Goal: Information Seeking & Learning: Learn about a topic

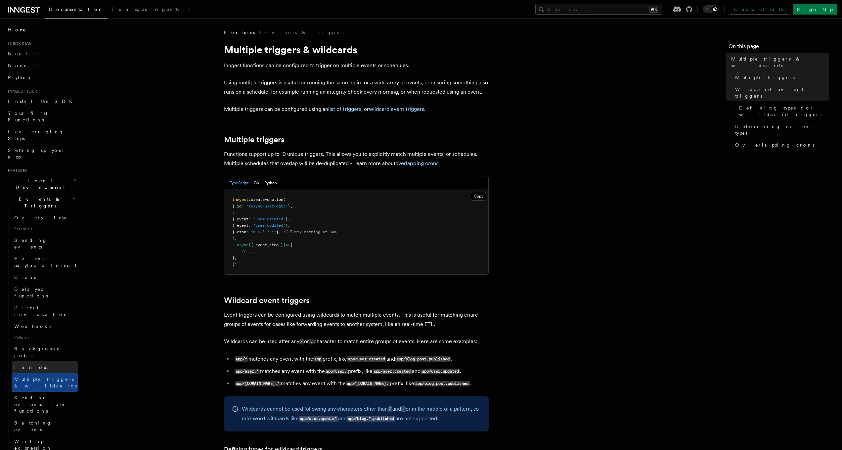
click at [50, 361] on link "Fan out" at bounding box center [45, 367] width 66 height 12
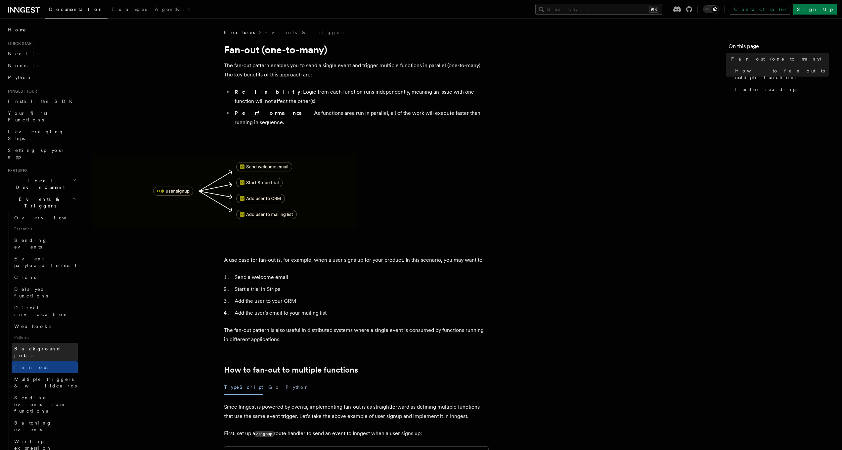
click at [49, 346] on span "Background jobs" at bounding box center [37, 352] width 47 height 12
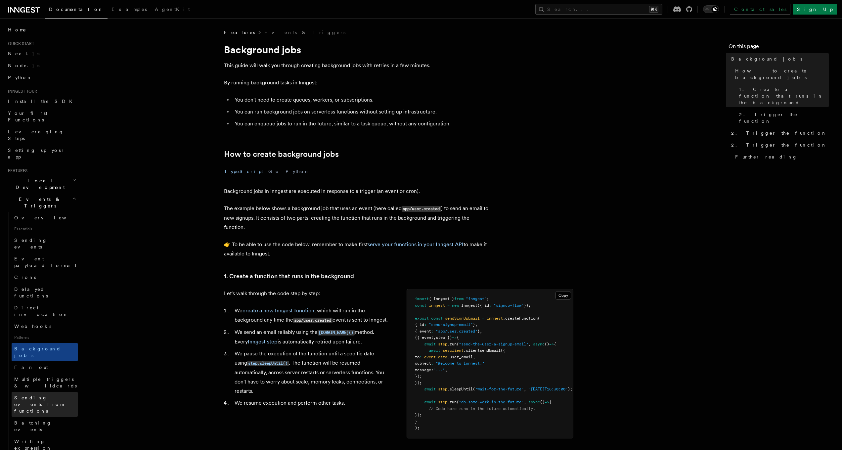
click at [45, 395] on span "Sending events from functions" at bounding box center [38, 404] width 49 height 19
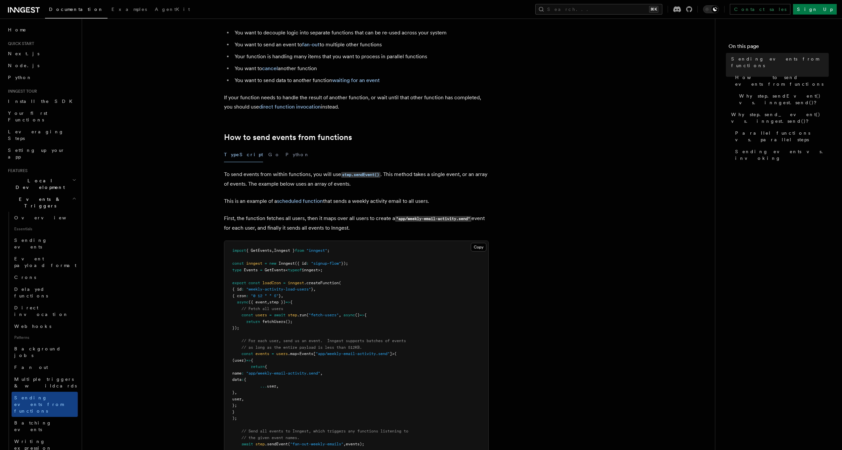
scroll to position [87, 0]
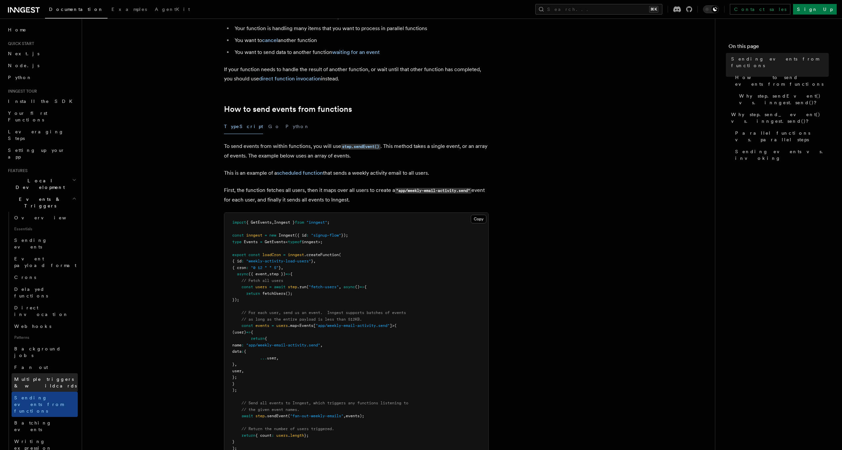
click at [61, 376] on span "Multiple triggers & wildcards" at bounding box center [46, 382] width 64 height 13
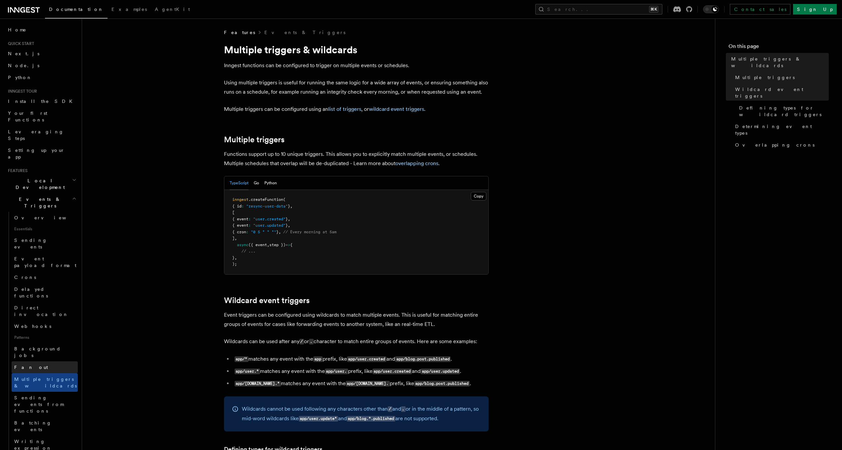
click at [53, 361] on link "Fan out" at bounding box center [45, 367] width 66 height 12
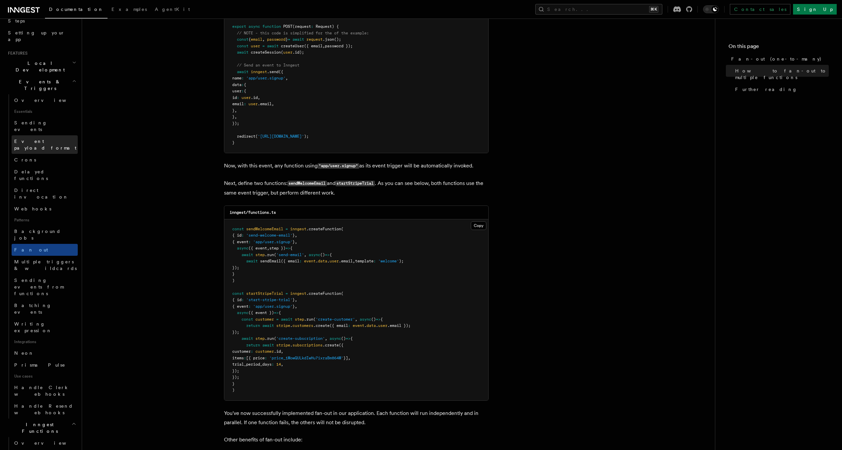
scroll to position [152, 0]
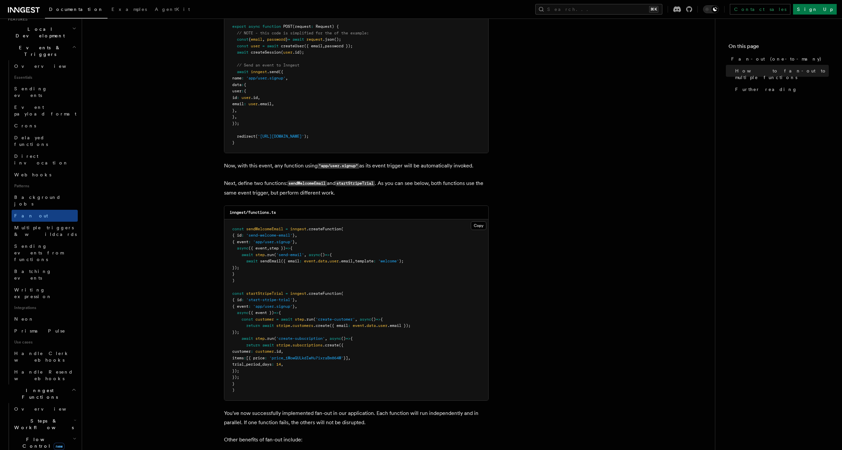
click at [44, 433] on h2 "Flow Control new" at bounding box center [45, 442] width 66 height 19
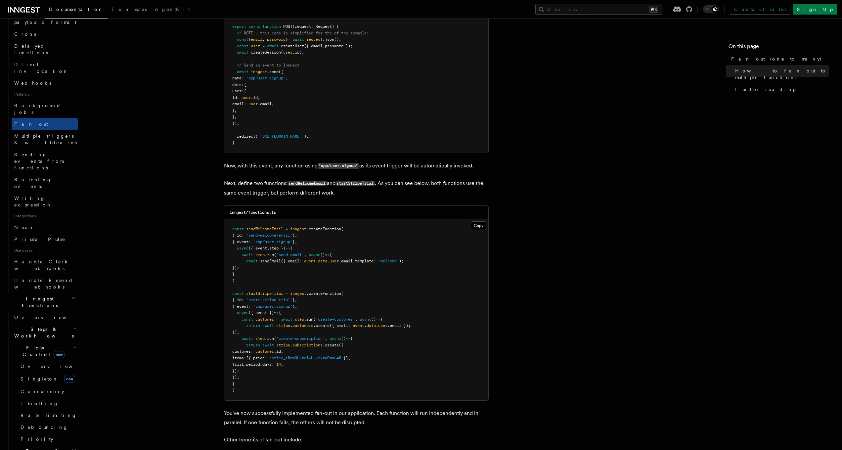
scroll to position [252, 0]
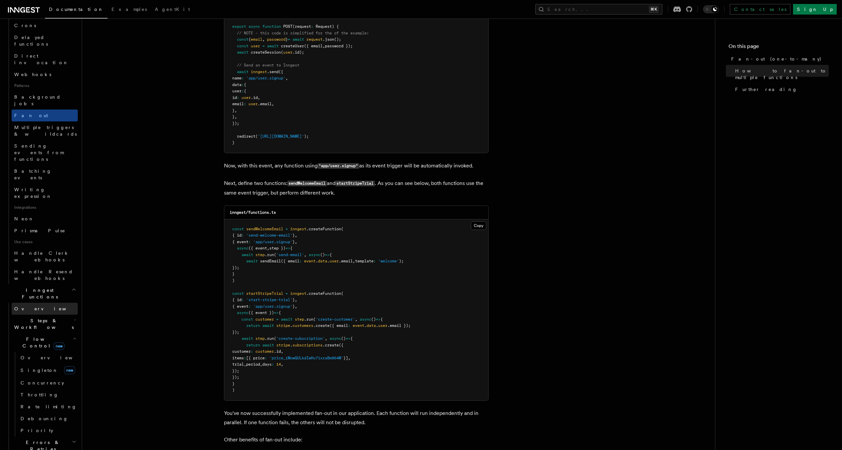
click at [30, 306] on span "Overview" at bounding box center [48, 308] width 68 height 5
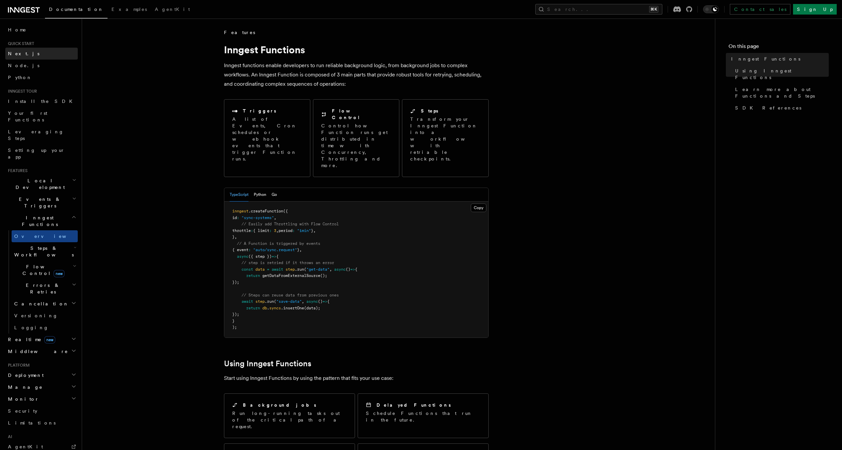
click at [41, 56] on link "Next.js" at bounding box center [41, 54] width 72 height 12
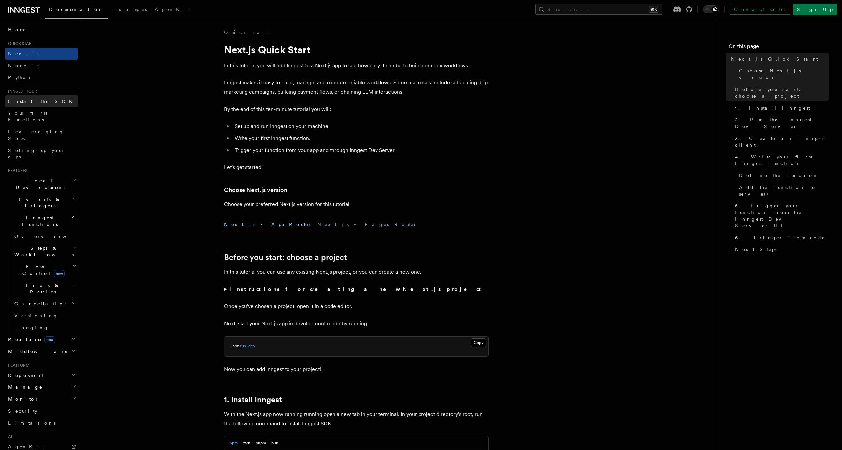
click at [49, 99] on link "Install the SDK" at bounding box center [41, 101] width 72 height 12
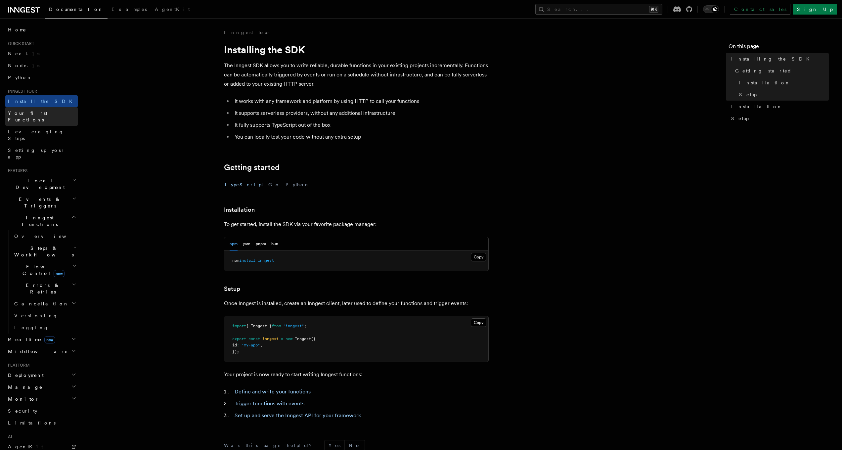
click at [51, 113] on link "Your first Functions" at bounding box center [41, 116] width 72 height 19
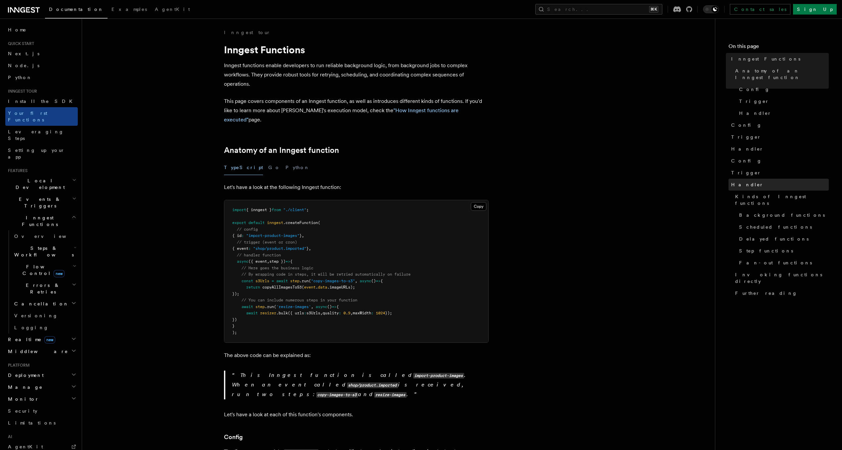
click at [770, 179] on link "Handler" at bounding box center [778, 185] width 100 height 12
click at [772, 194] on link "Kinds of Inngest functions" at bounding box center [780, 200] width 96 height 19
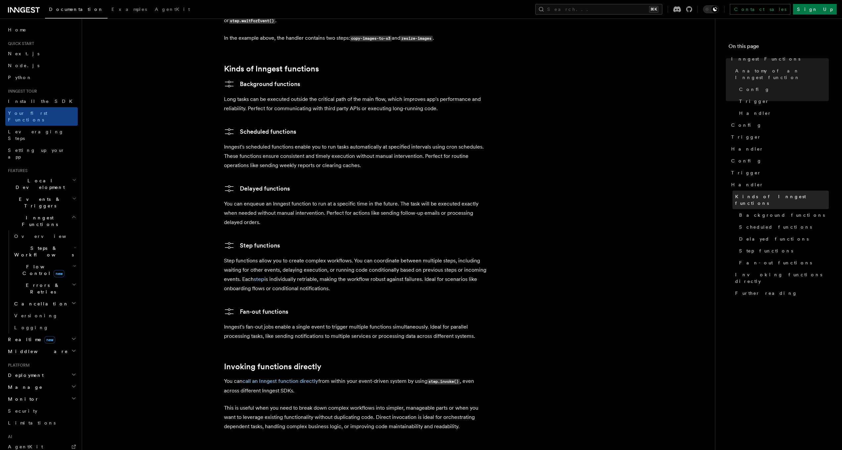
scroll to position [1009, 0]
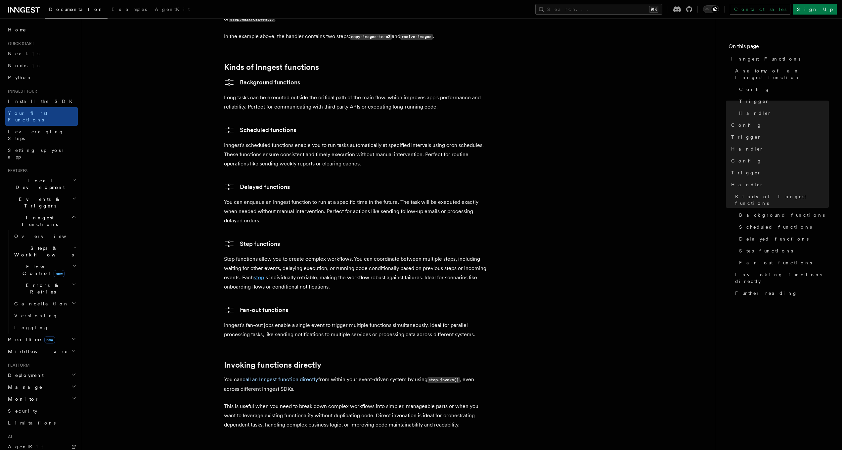
click at [264, 274] on link "step" at bounding box center [259, 277] width 11 height 6
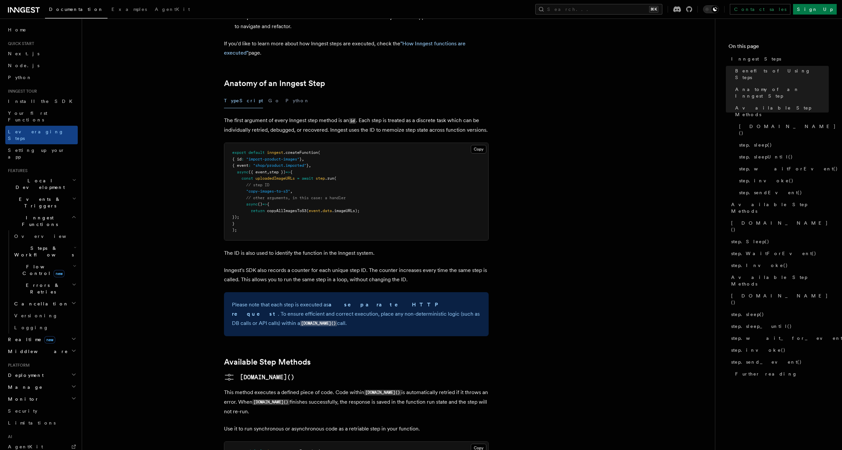
scroll to position [372, 0]
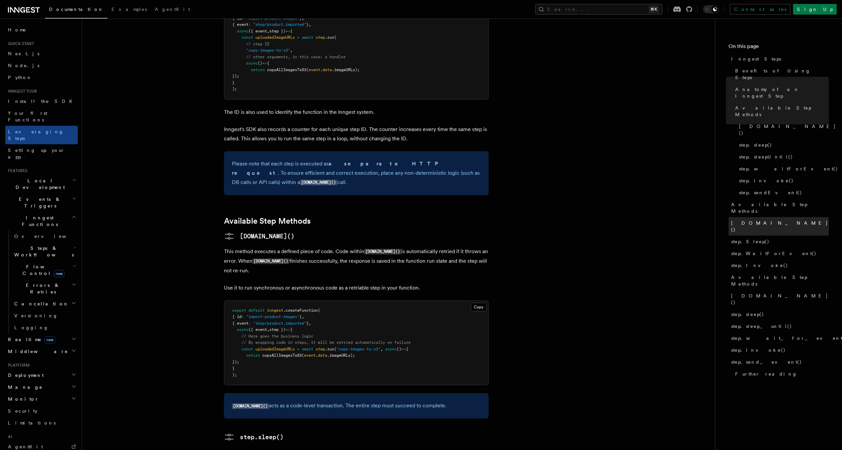
click at [741, 220] on span "[DOMAIN_NAME]()" at bounding box center [780, 226] width 98 height 13
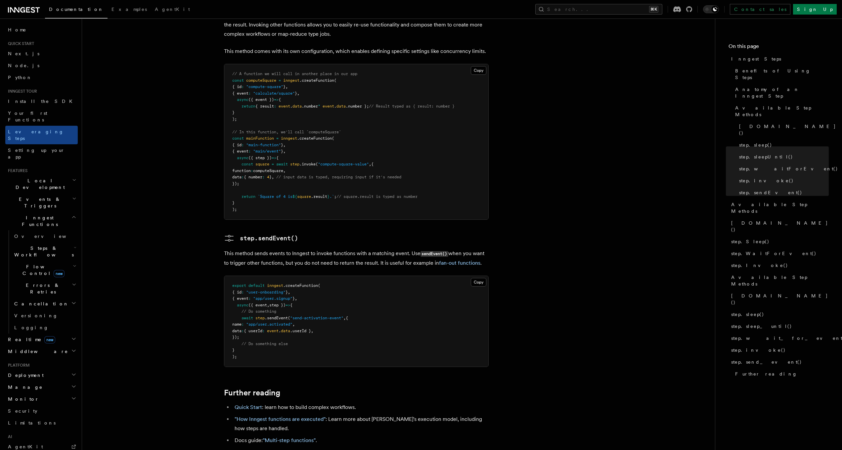
scroll to position [1251, 0]
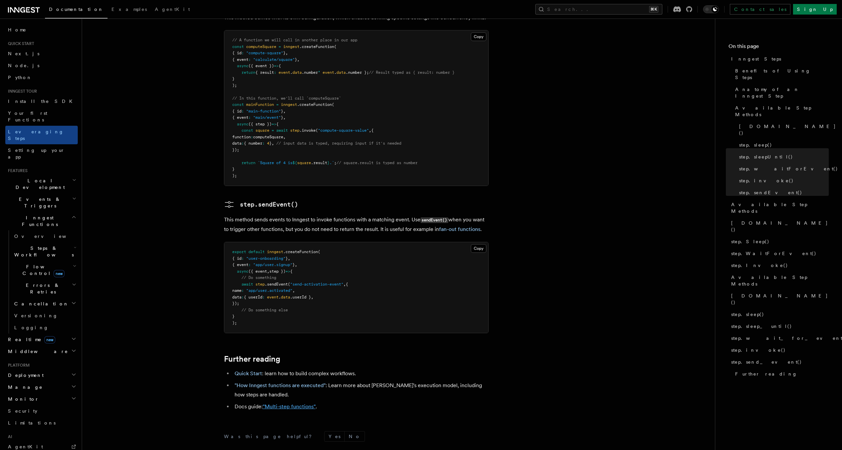
click at [301, 403] on link ""Multi-step functions"" at bounding box center [289, 406] width 53 height 6
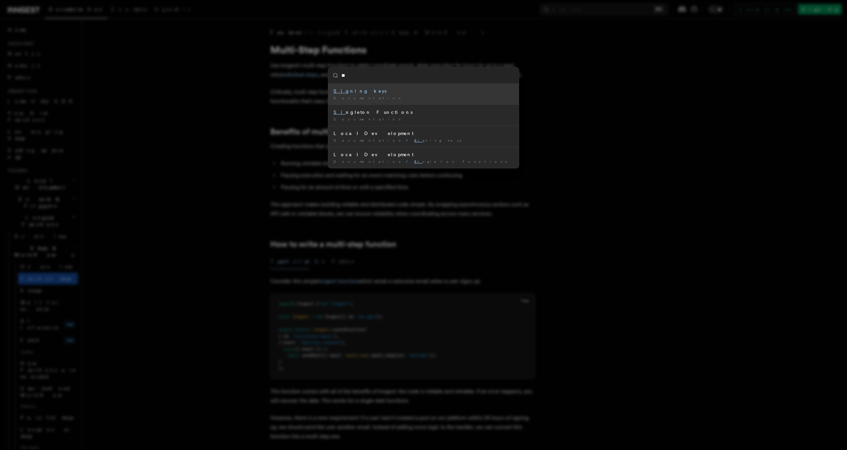
type input "*"
type input "******"
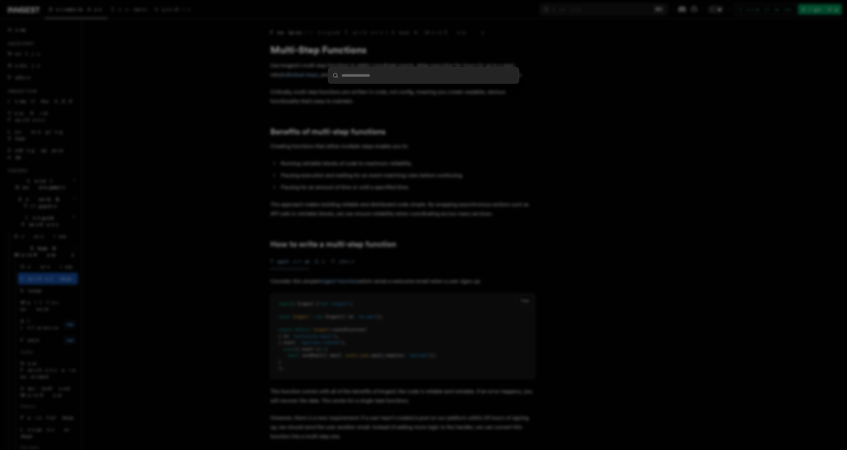
click at [571, 126] on div at bounding box center [423, 225] width 847 height 450
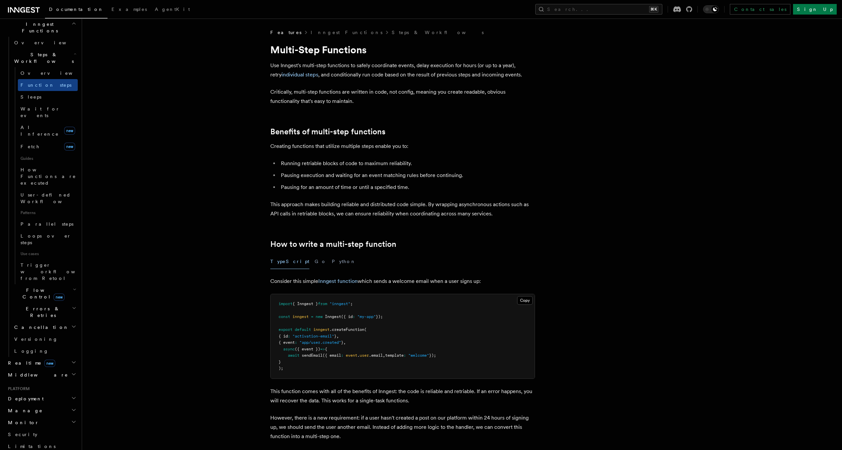
scroll to position [258, 0]
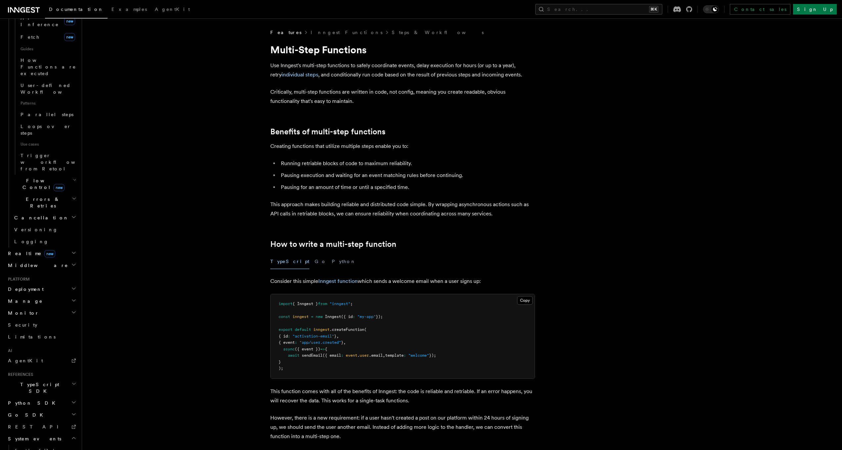
scroll to position [307, 0]
click at [28, 377] on span "TypeScript SDK" at bounding box center [38, 383] width 66 height 13
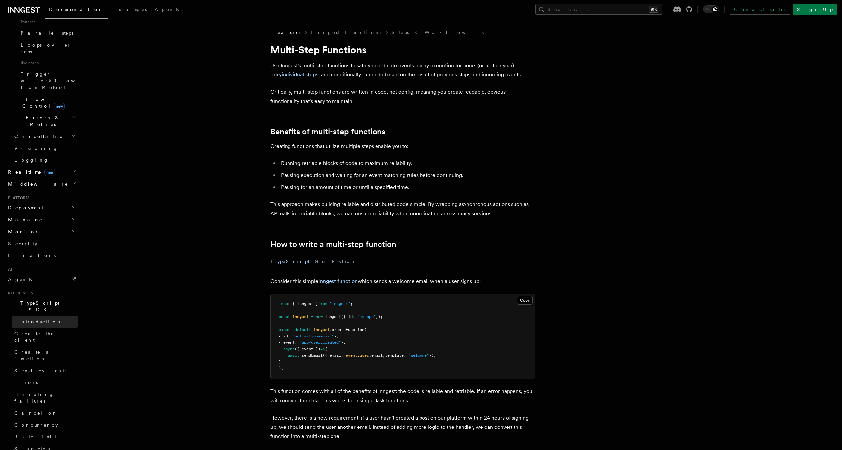
scroll to position [418, 0]
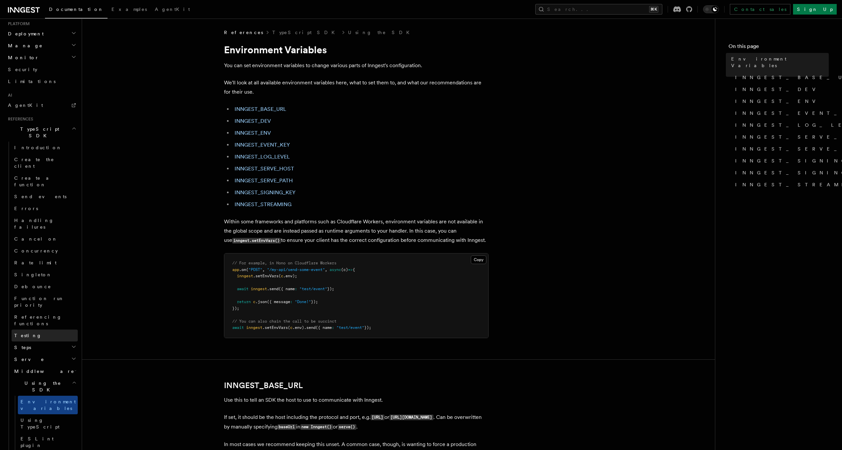
click at [46, 329] on link "Testing" at bounding box center [45, 335] width 66 height 12
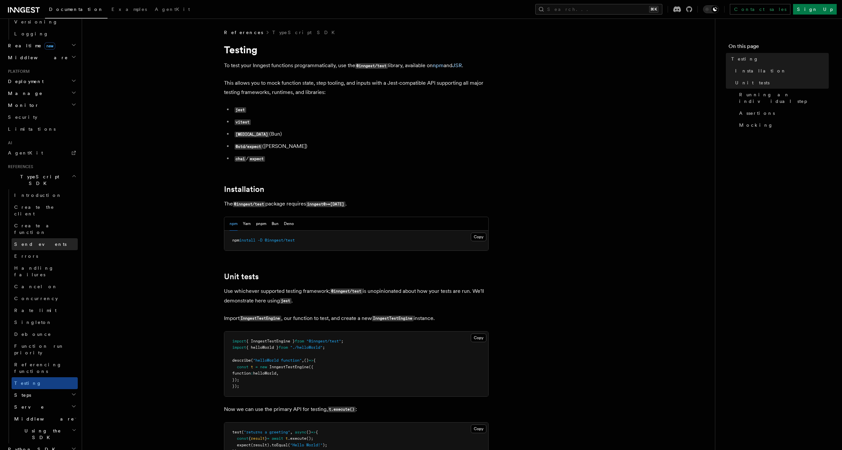
click at [31, 238] on link "Send events" at bounding box center [45, 244] width 66 height 12
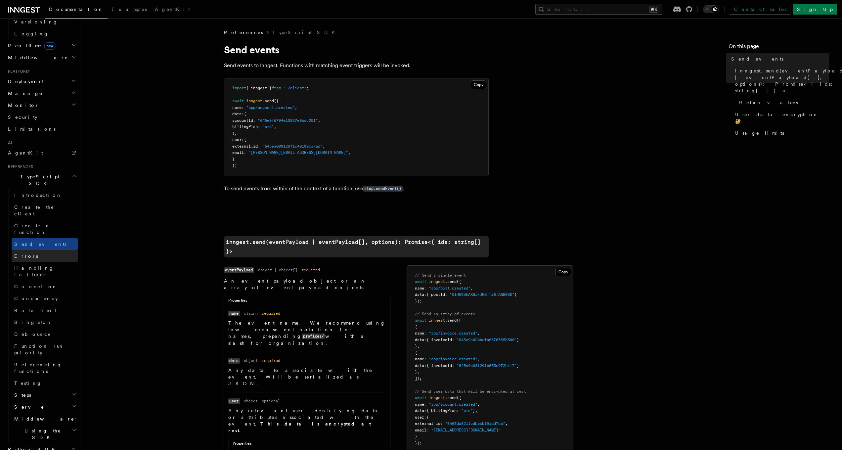
scroll to position [188, 0]
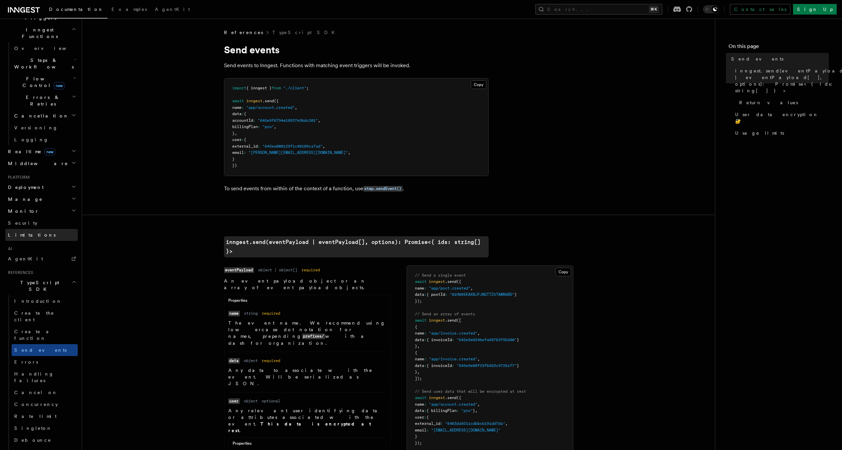
click at [38, 229] on link "Limitations" at bounding box center [41, 235] width 72 height 12
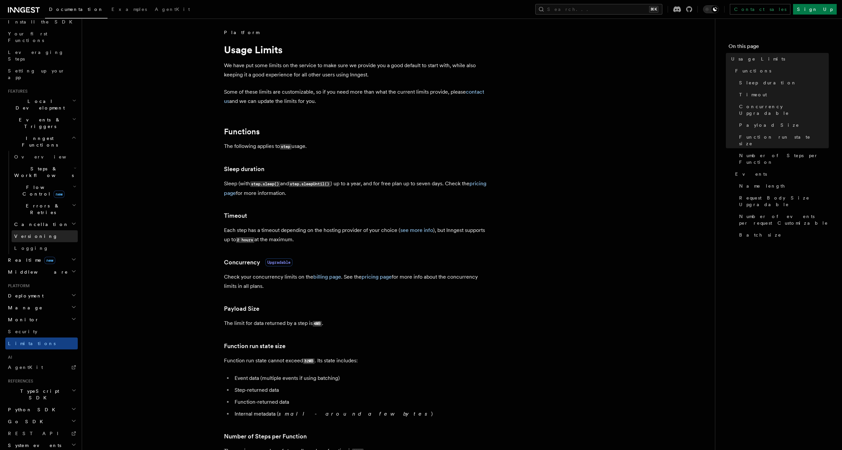
click at [38, 230] on link "Versioning" at bounding box center [45, 236] width 66 height 12
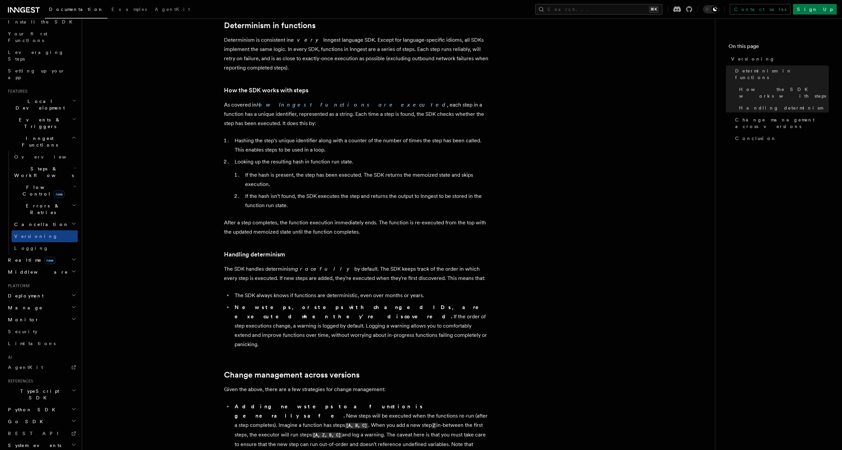
scroll to position [232, 0]
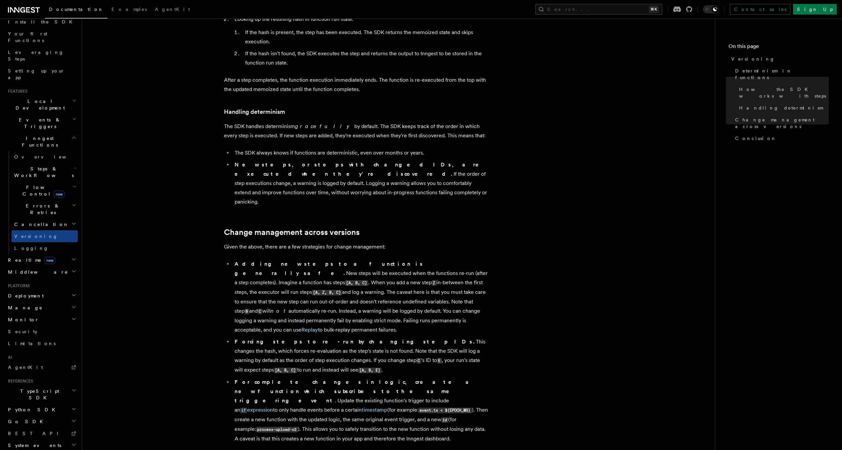
click at [40, 385] on h2 "TypeScript SDK" at bounding box center [41, 394] width 72 height 19
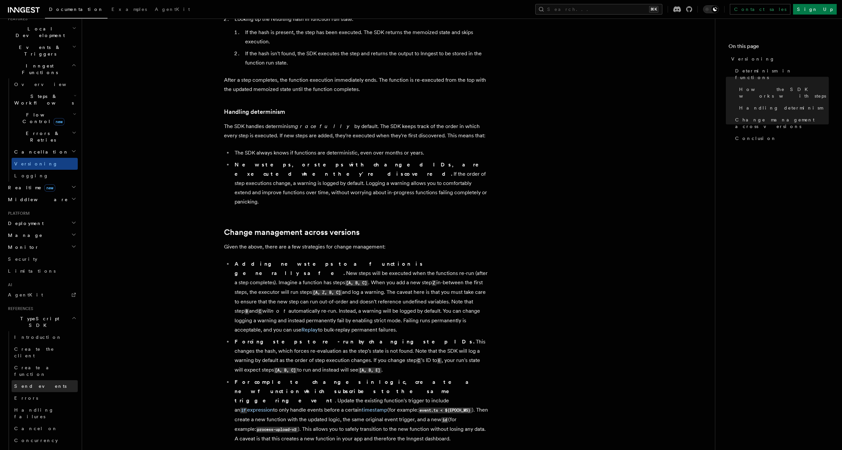
scroll to position [186, 0]
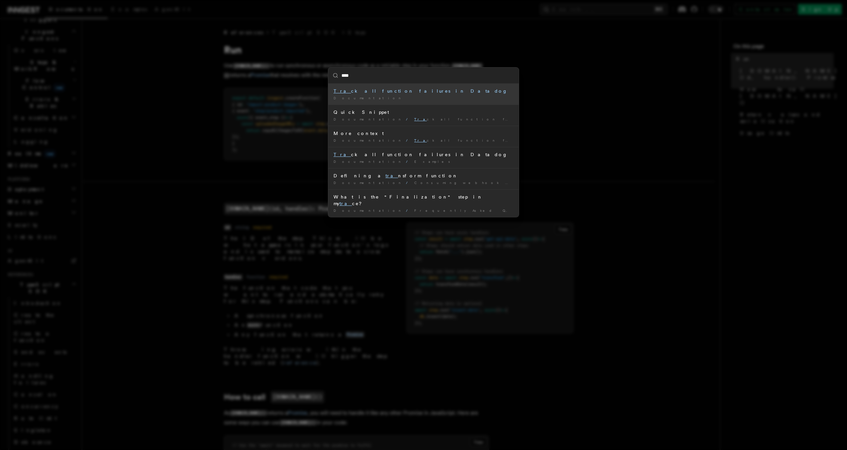
type input "*****"
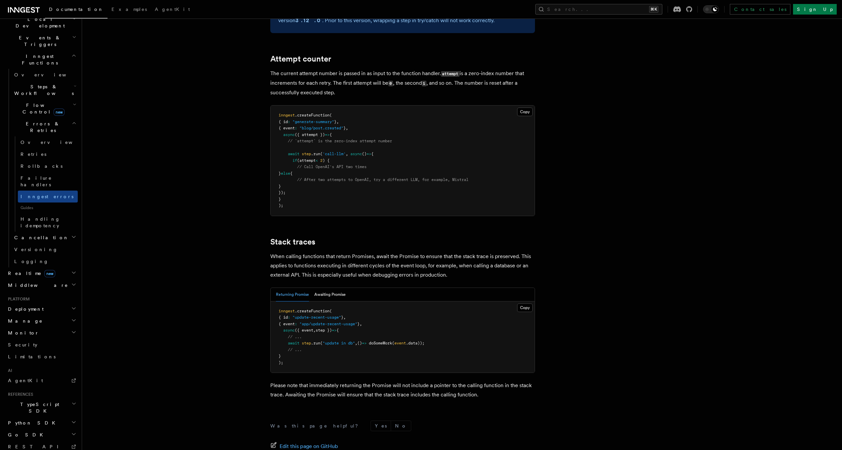
scroll to position [1326, 0]
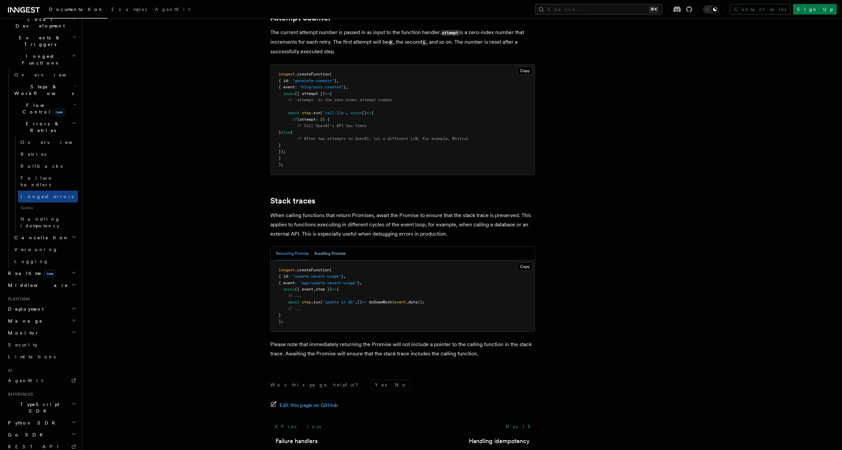
click at [329, 247] on button "Awaiting Promise" at bounding box center [329, 254] width 31 height 14
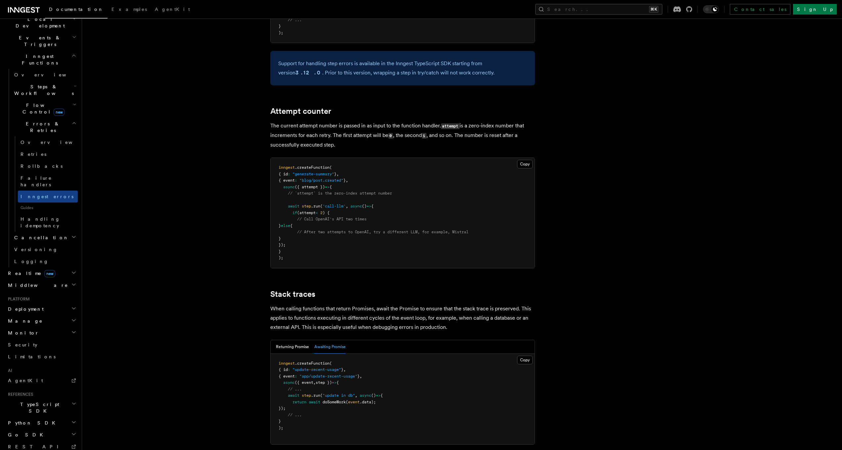
scroll to position [1199, 0]
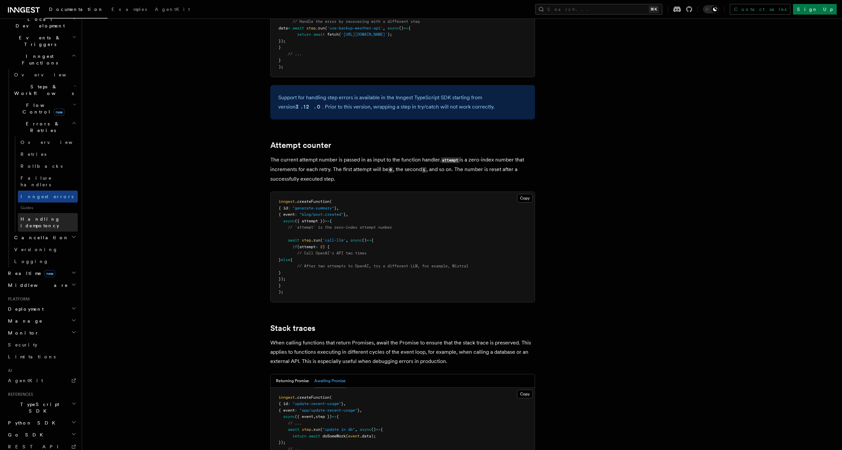
click at [60, 216] on span "Handling idempotency" at bounding box center [41, 222] width 40 height 12
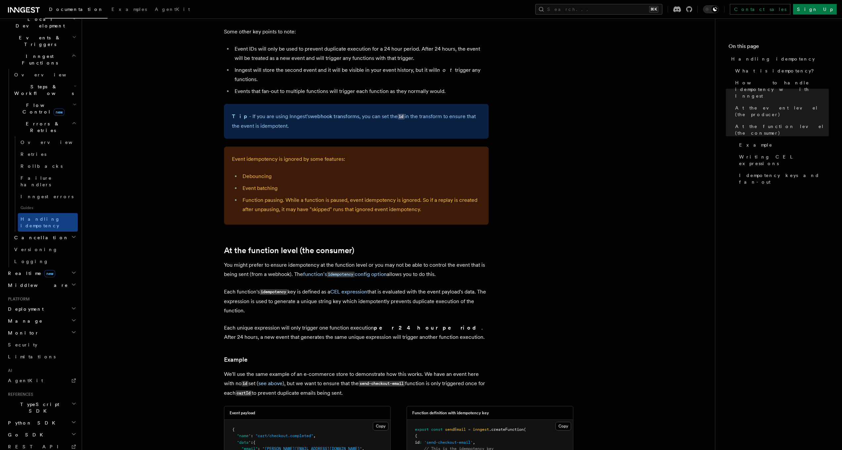
scroll to position [489, 0]
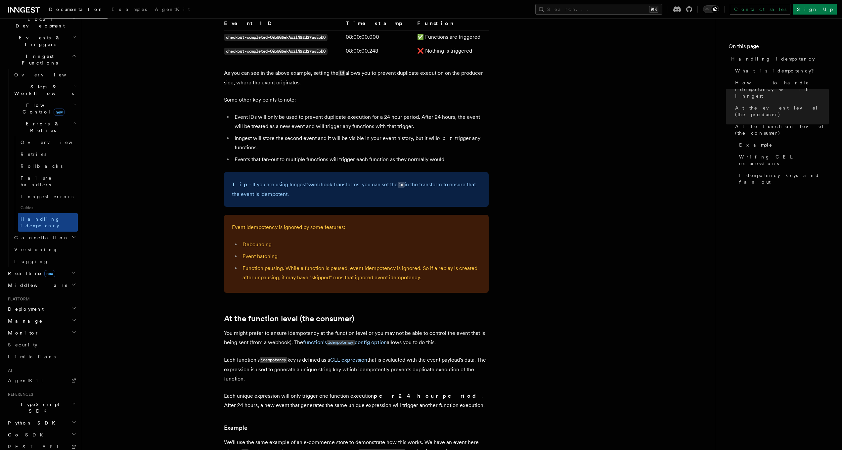
click at [67, 232] on h2 "Cancellation" at bounding box center [45, 238] width 66 height 12
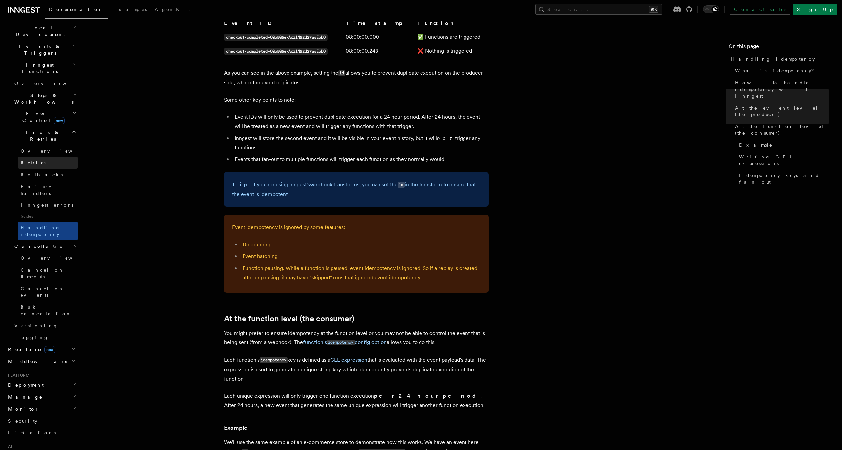
click at [59, 157] on link "Retries" at bounding box center [48, 163] width 60 height 12
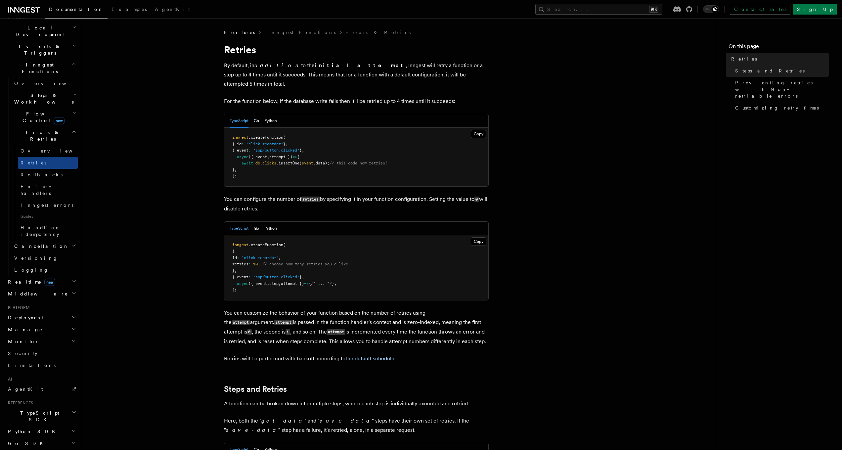
scroll to position [113, 0]
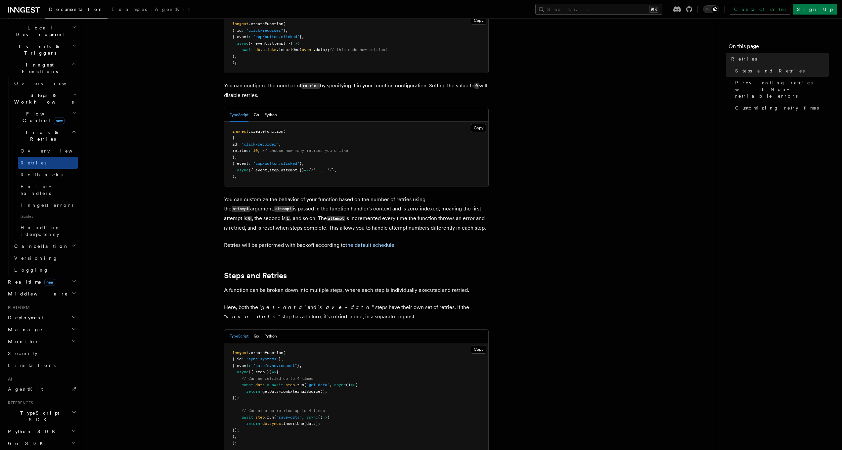
click at [37, 110] on span "Flow Control new" at bounding box center [42, 116] width 61 height 13
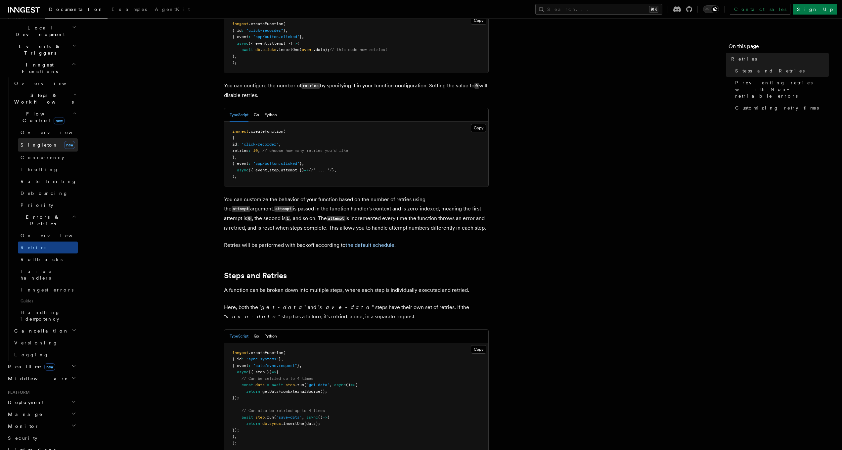
click at [47, 138] on link "[PERSON_NAME] new" at bounding box center [48, 144] width 60 height 13
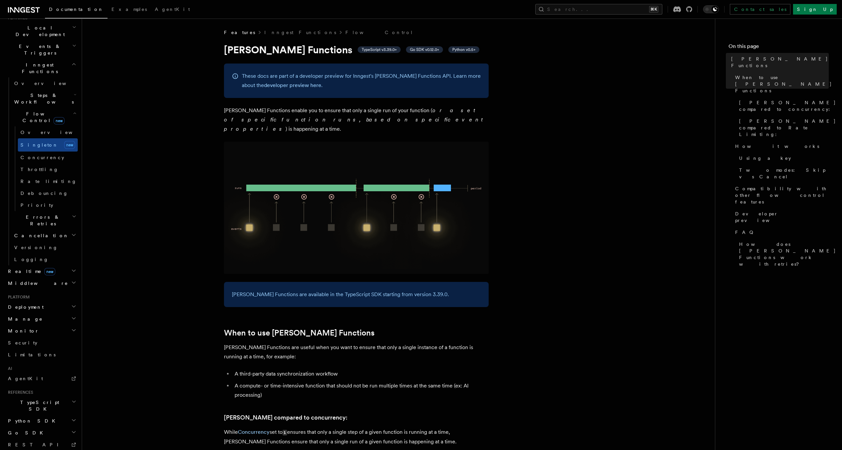
click at [61, 89] on h2 "Steps & Workflows" at bounding box center [45, 98] width 66 height 19
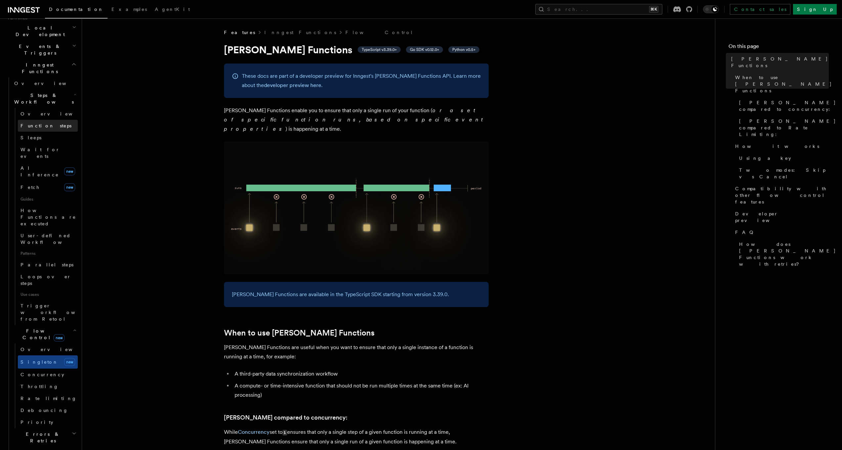
click at [53, 120] on link "Function steps" at bounding box center [48, 126] width 60 height 12
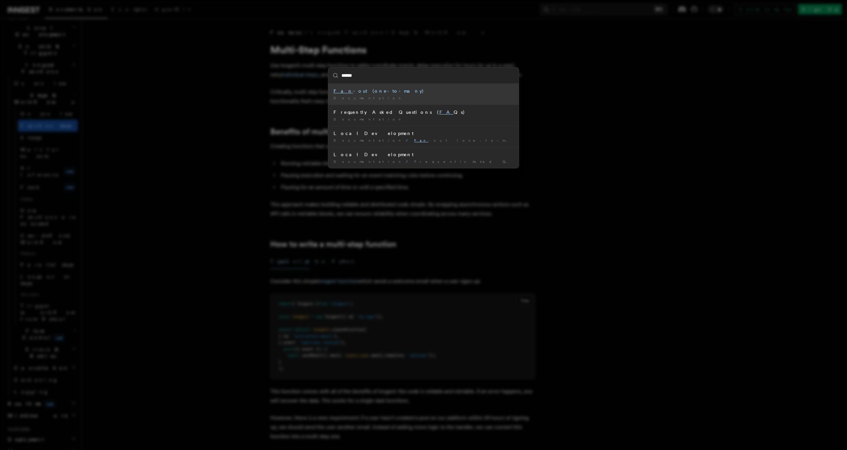
type input "*******"
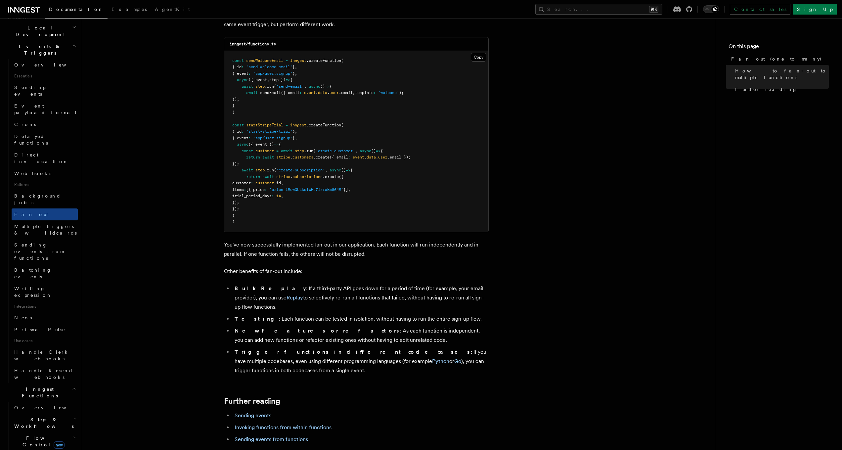
scroll to position [659, 0]
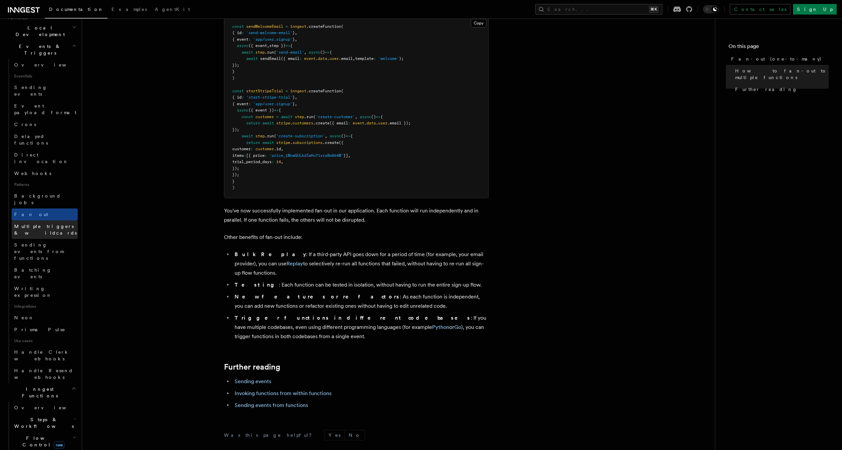
click at [66, 223] on span "Multiple triggers & wildcards" at bounding box center [46, 229] width 64 height 13
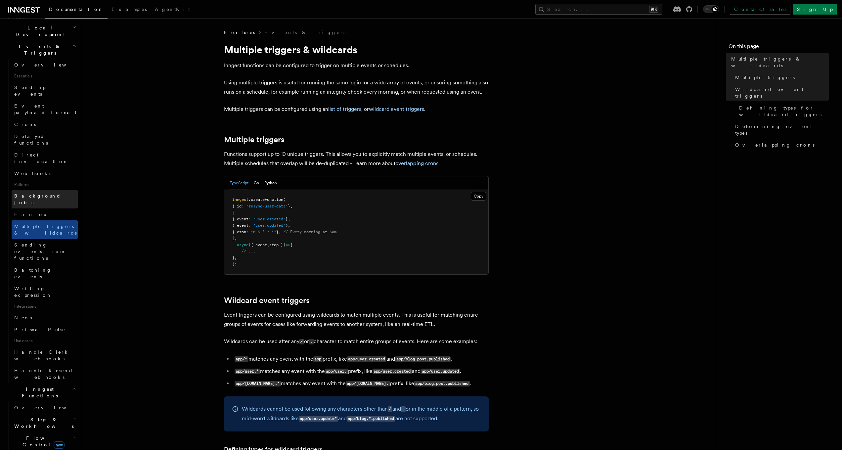
click at [59, 190] on link "Background jobs" at bounding box center [45, 199] width 66 height 19
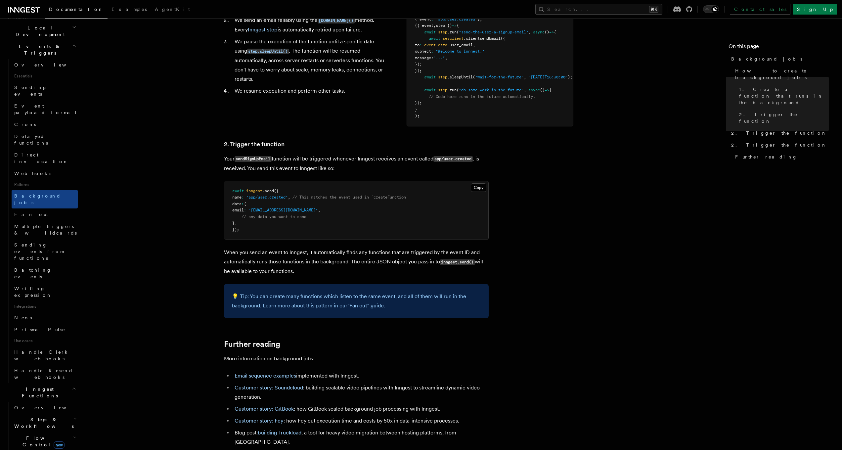
scroll to position [266, 0]
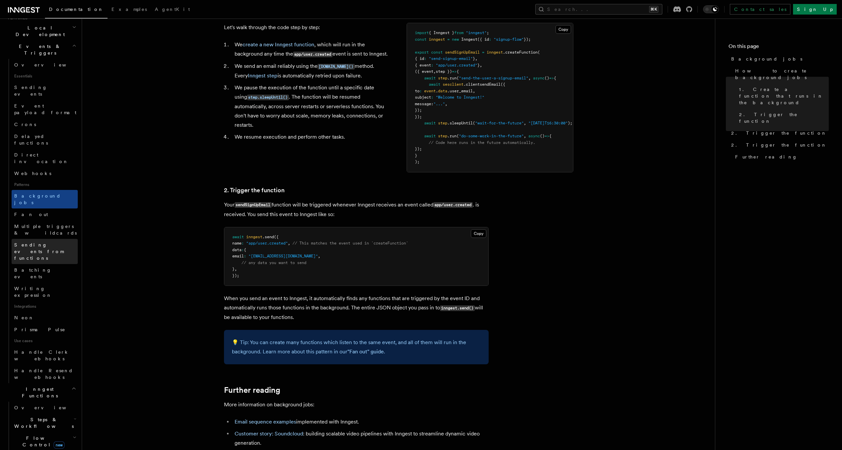
click at [62, 241] on span "Sending events from functions" at bounding box center [46, 251] width 64 height 20
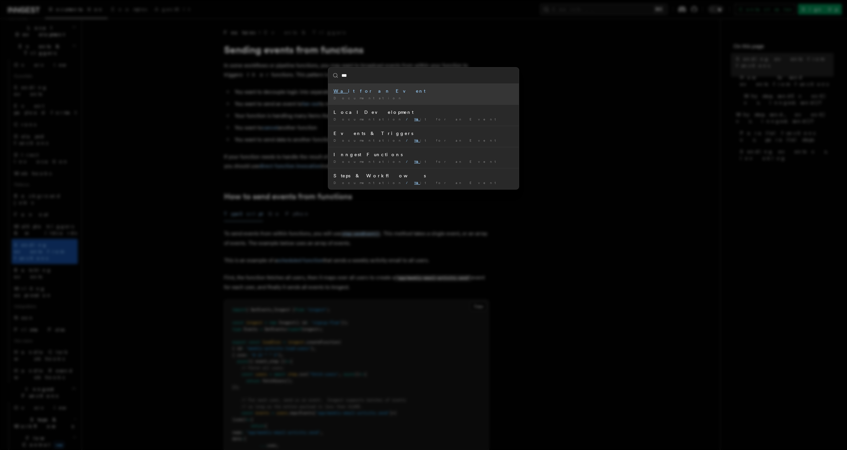
type input "****"
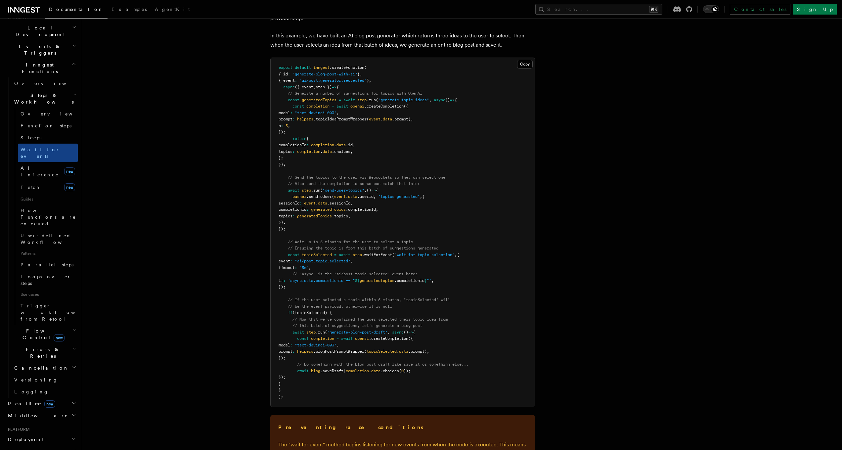
scroll to position [828, 0]
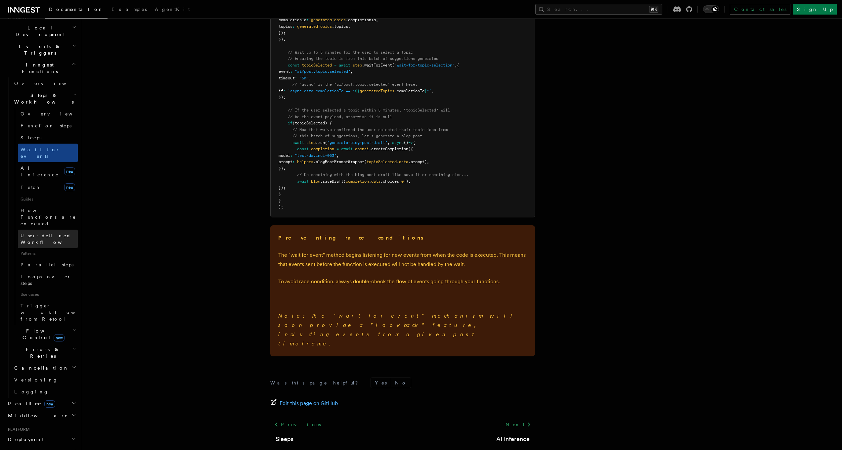
click at [66, 233] on span "User-defined Workflows" at bounding box center [51, 239] width 60 height 12
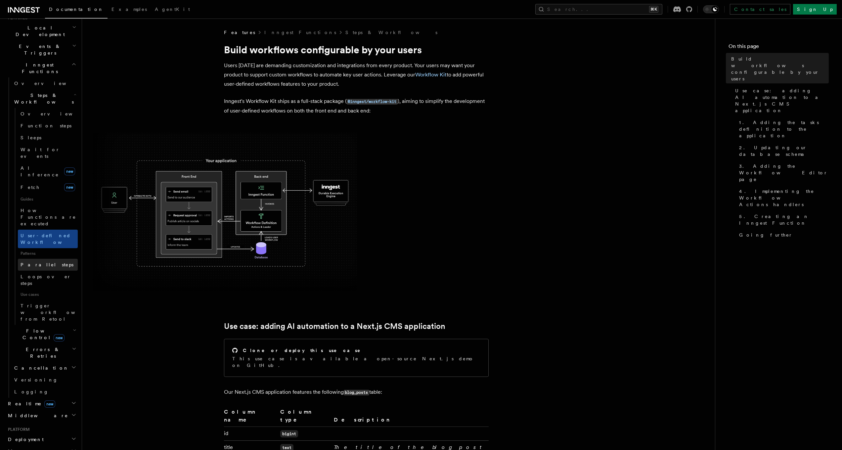
click at [59, 259] on link "Parallel steps" at bounding box center [48, 265] width 60 height 12
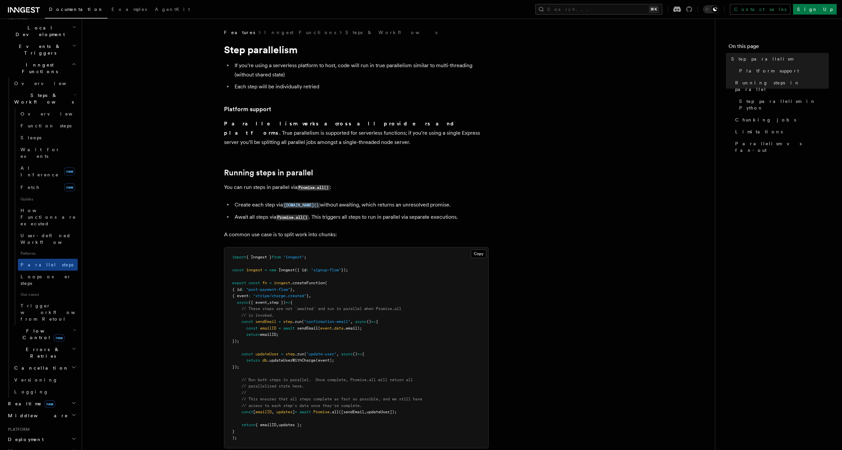
click at [692, 11] on icon at bounding box center [689, 9] width 6 height 6
